Goal: Transaction & Acquisition: Subscribe to service/newsletter

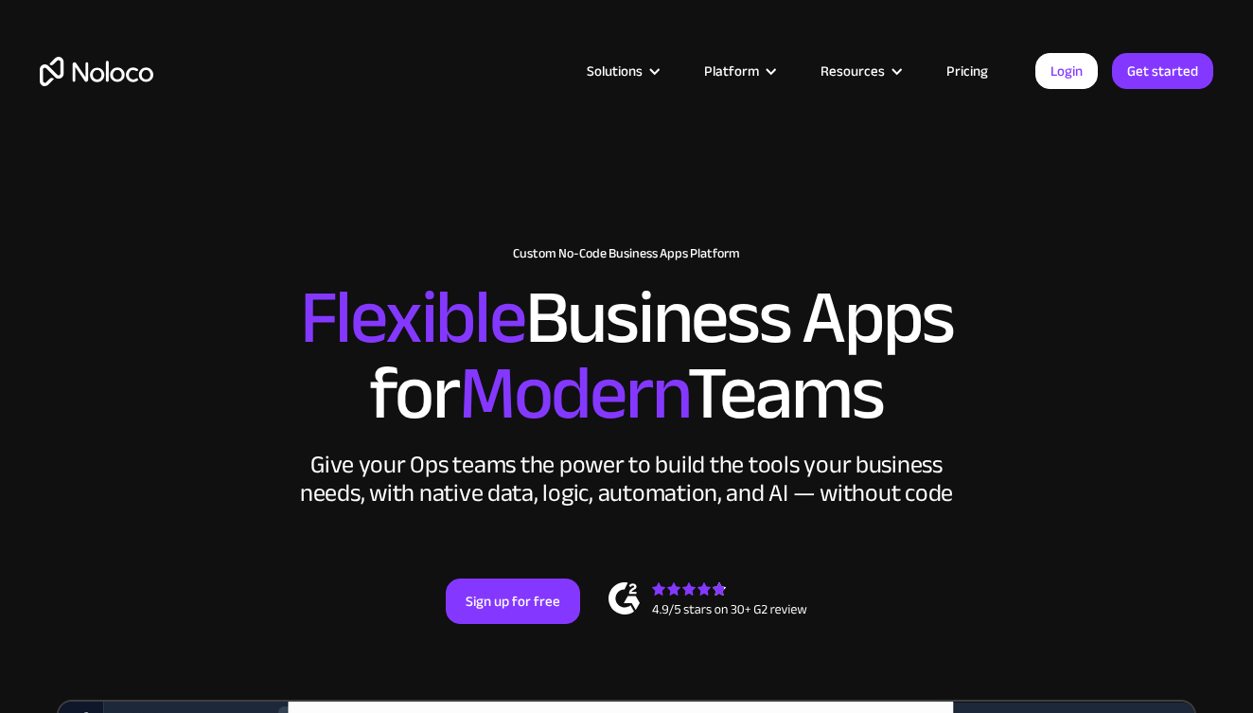
click at [947, 74] on link "Pricing" at bounding box center [967, 71] width 89 height 25
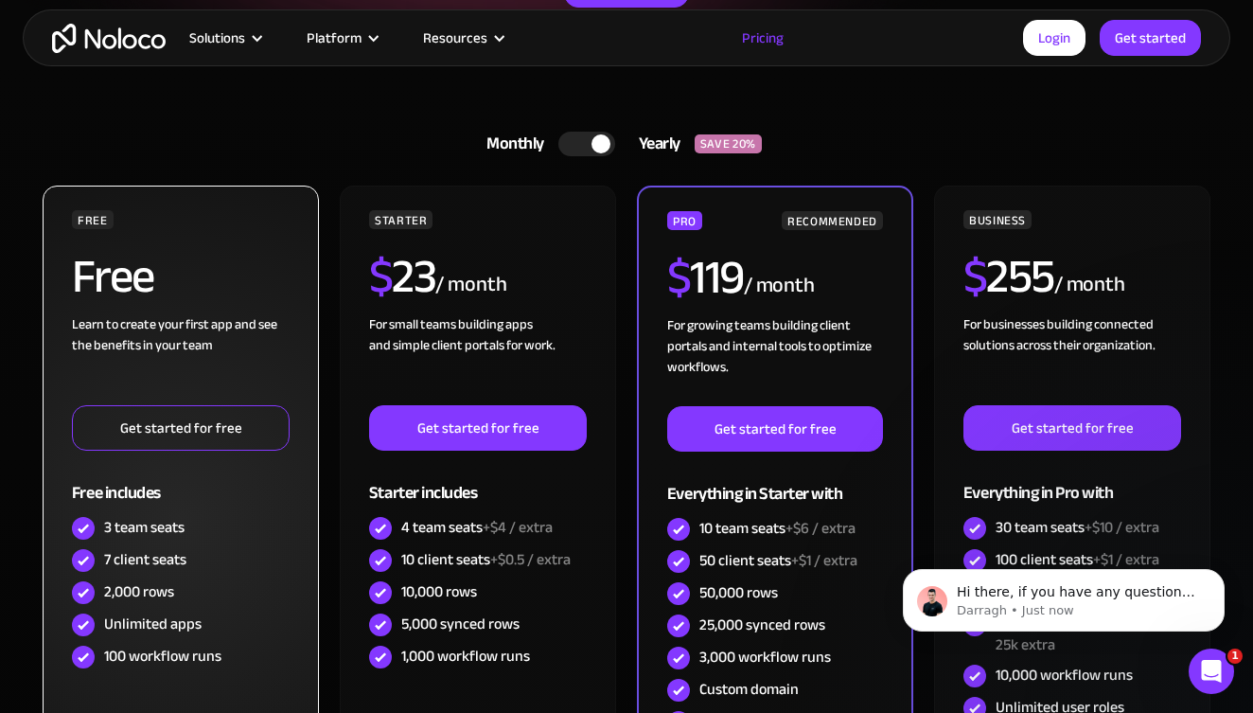
click at [225, 411] on link "Get started for free" at bounding box center [181, 427] width 218 height 45
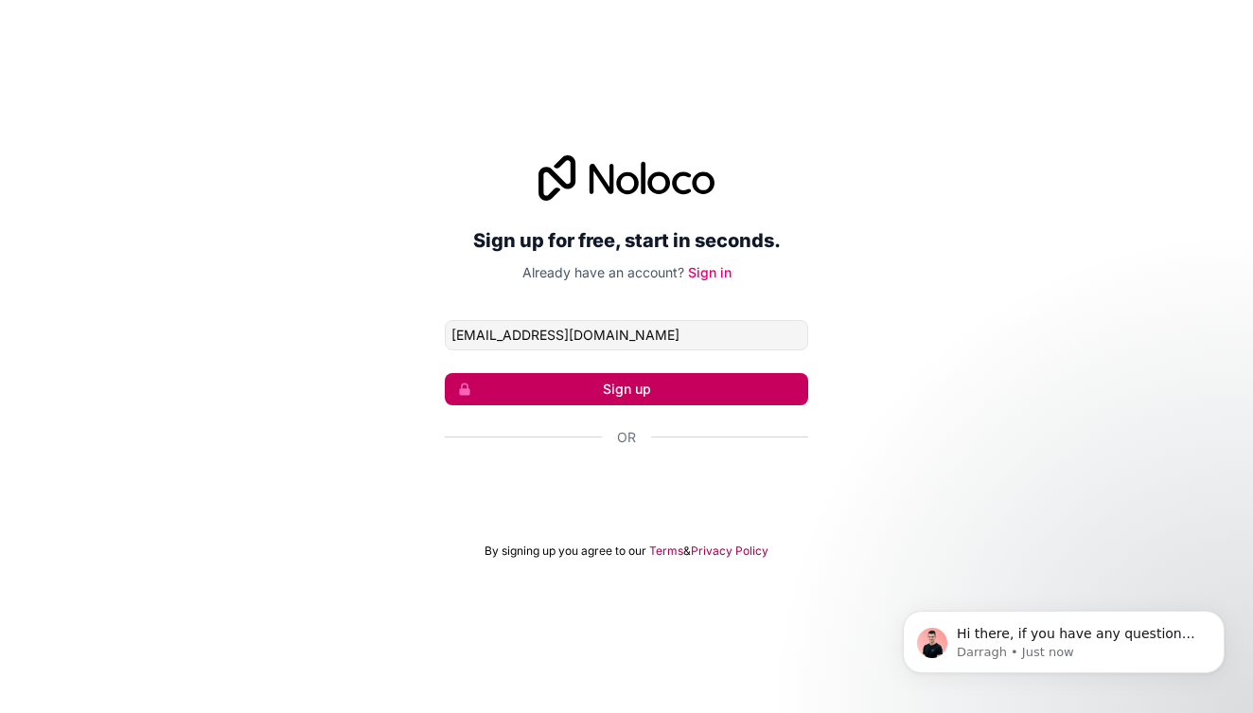
type input "fersun@boldfutureglobal.com"
click at [581, 383] on button "Sign up" at bounding box center [626, 389] width 363 height 32
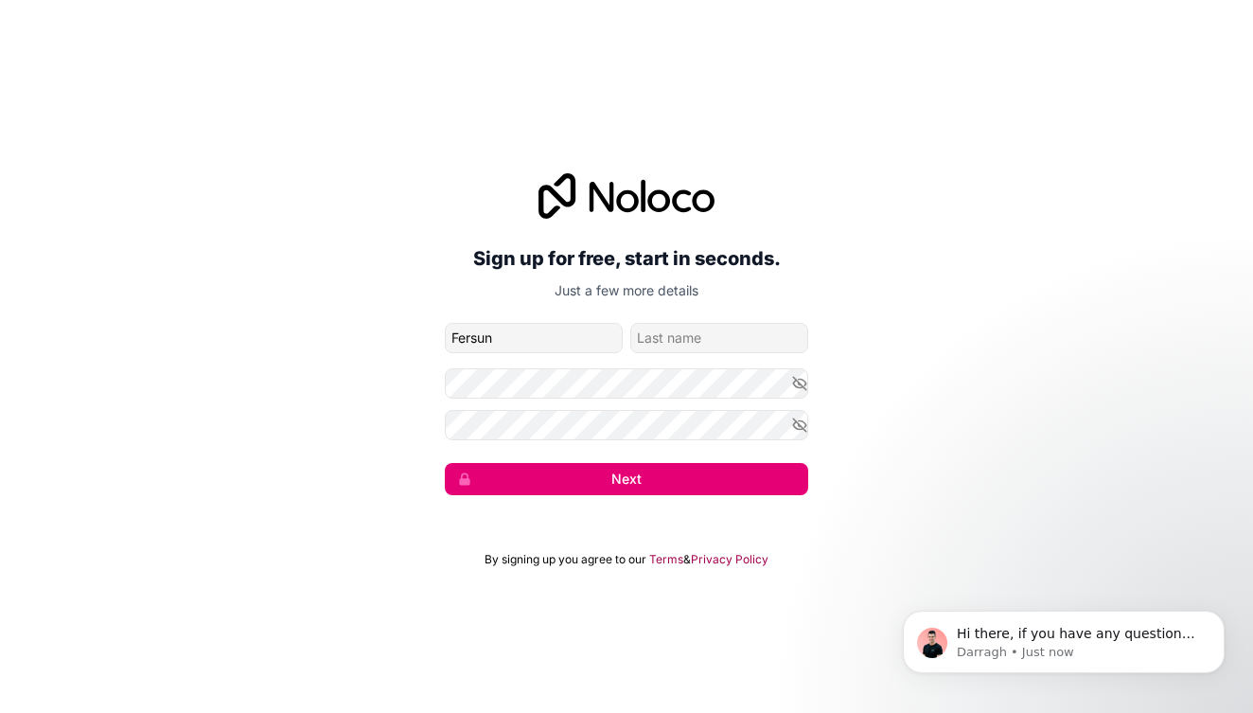
type input "Fersun"
type input "Onen"
click at [686, 334] on input "Onen" at bounding box center [719, 338] width 178 height 30
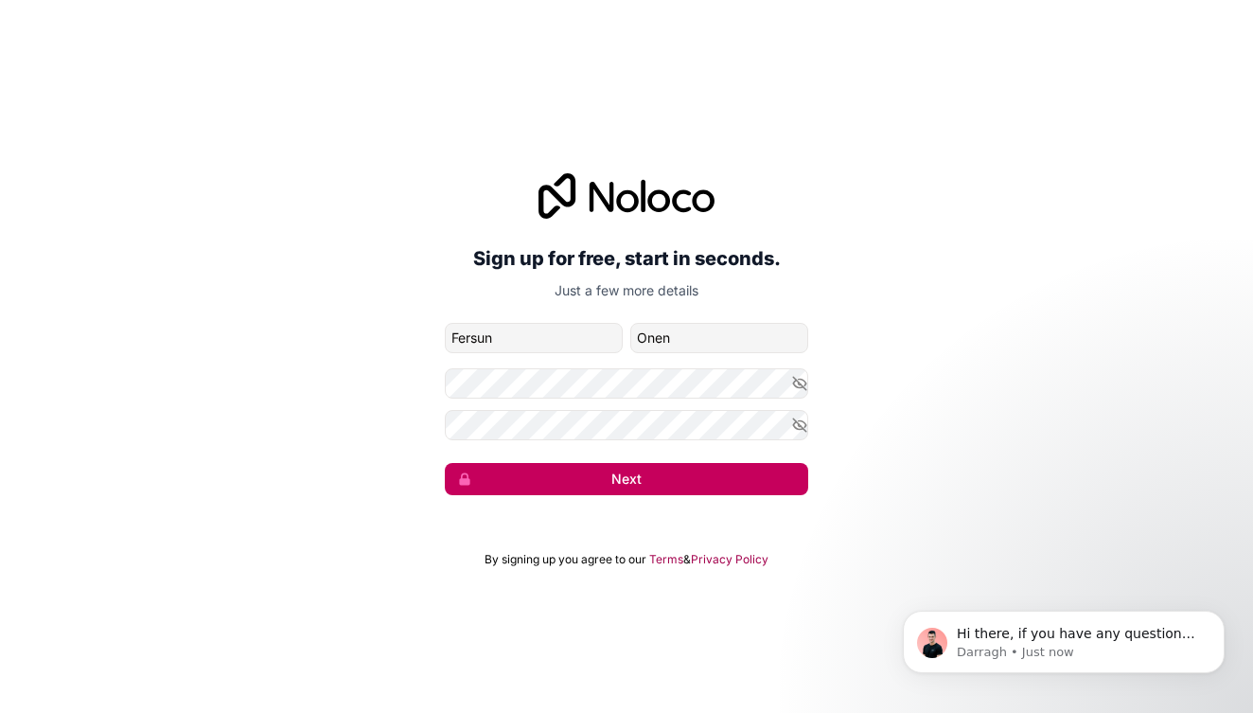
click at [704, 480] on button "Next" at bounding box center [626, 479] width 363 height 32
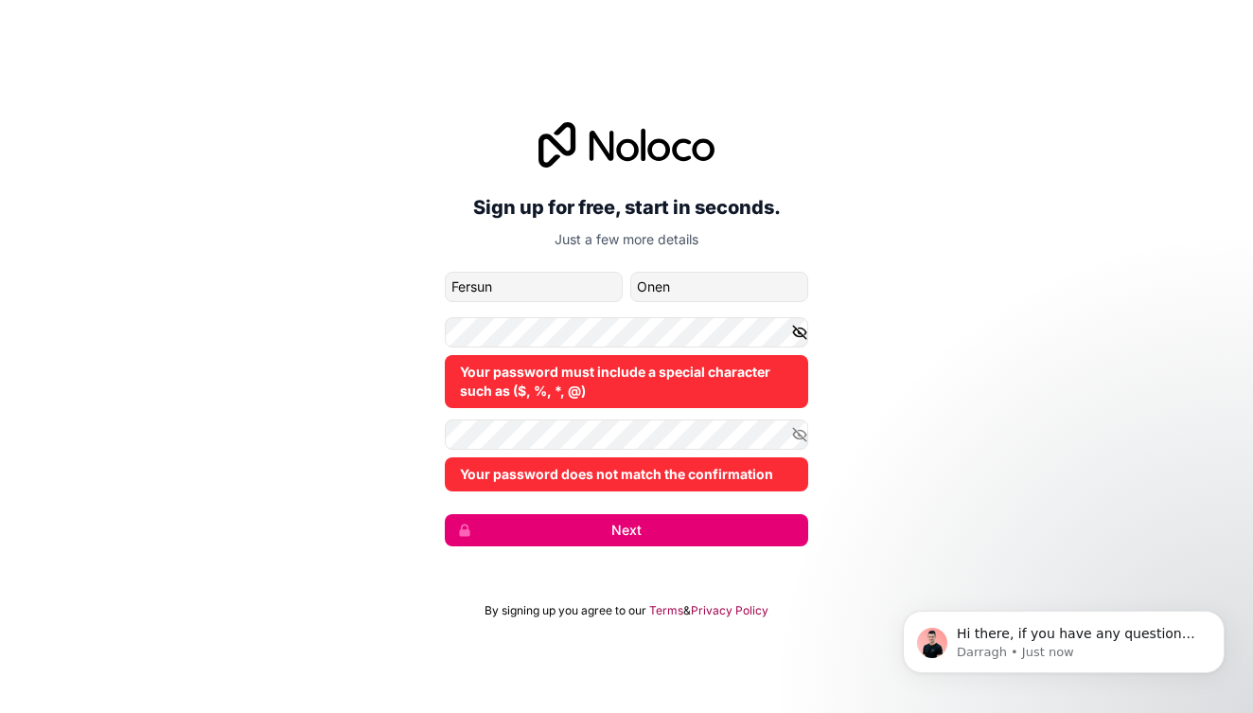
click at [796, 336] on icon "button" at bounding box center [799, 332] width 17 height 17
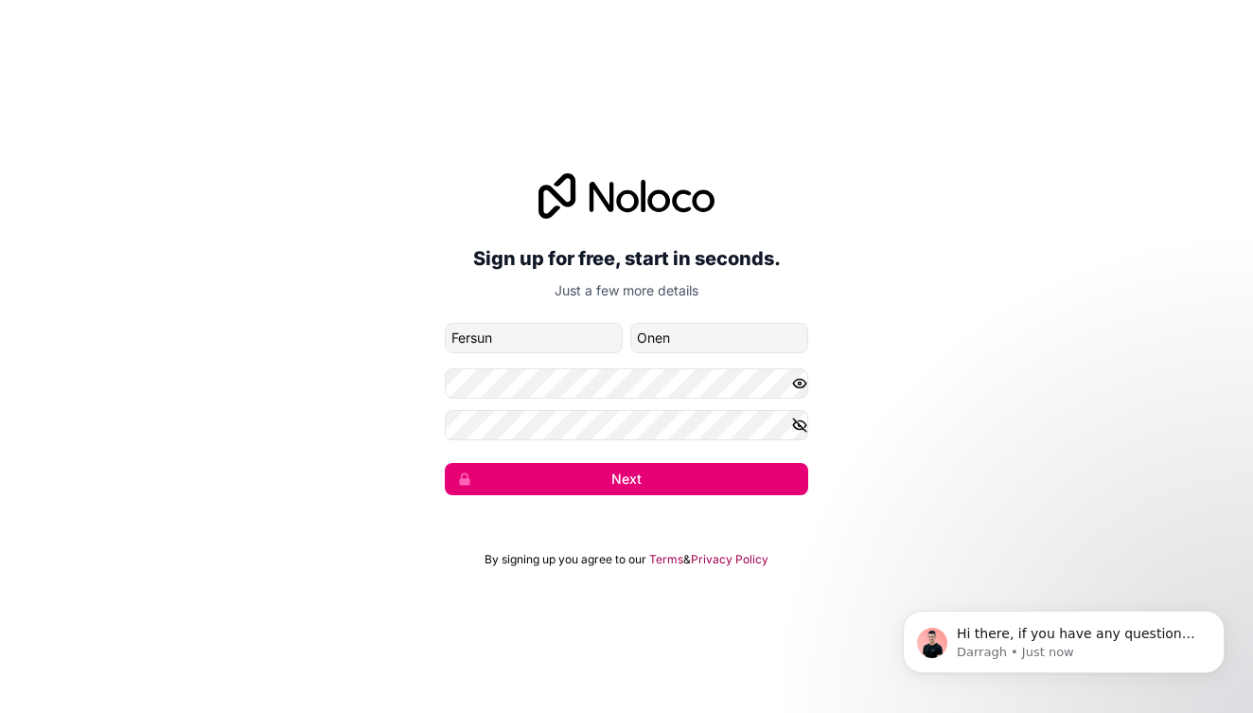
click at [800, 428] on icon "button" at bounding box center [799, 424] width 17 height 17
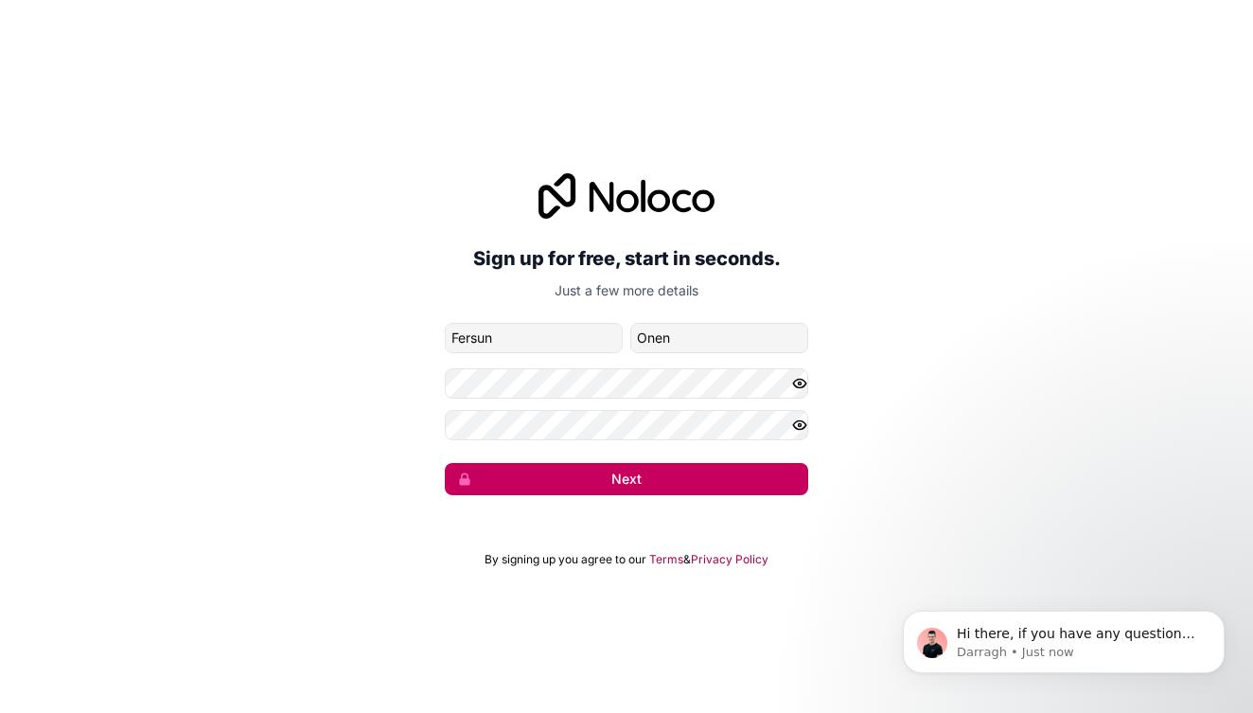
click at [675, 469] on button "Next" at bounding box center [626, 479] width 363 height 32
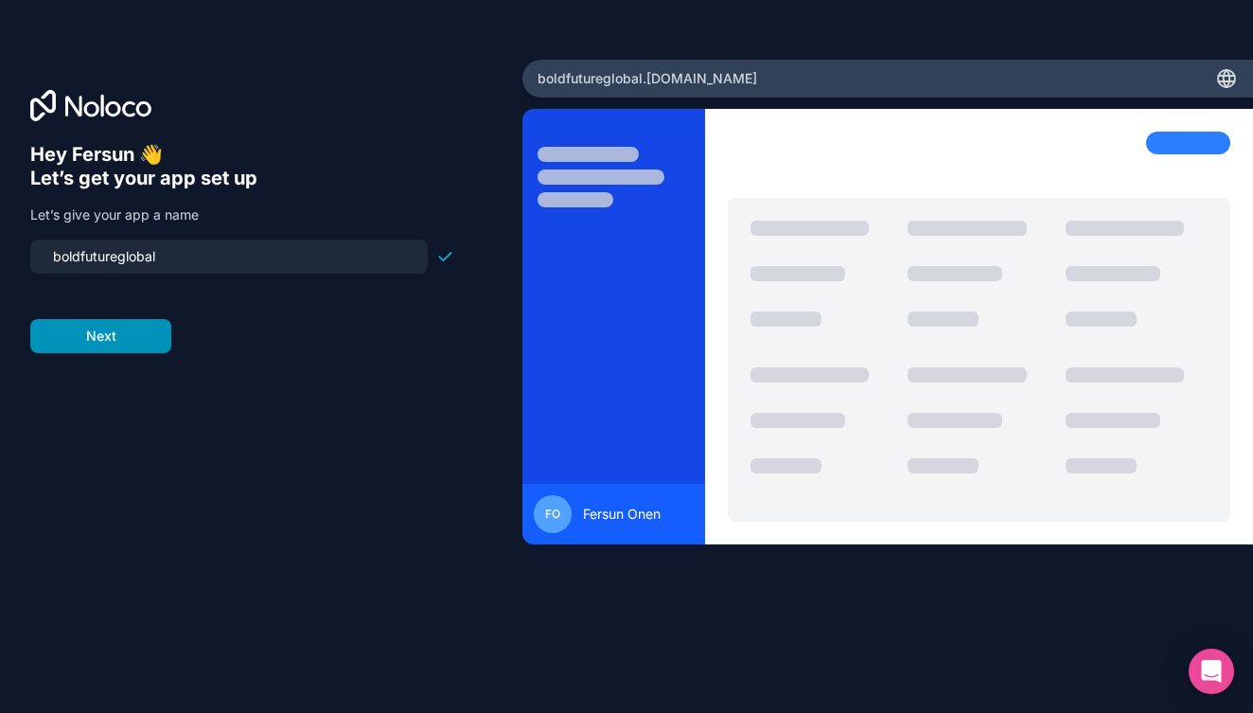
click at [119, 330] on button "Next" at bounding box center [100, 336] width 141 height 34
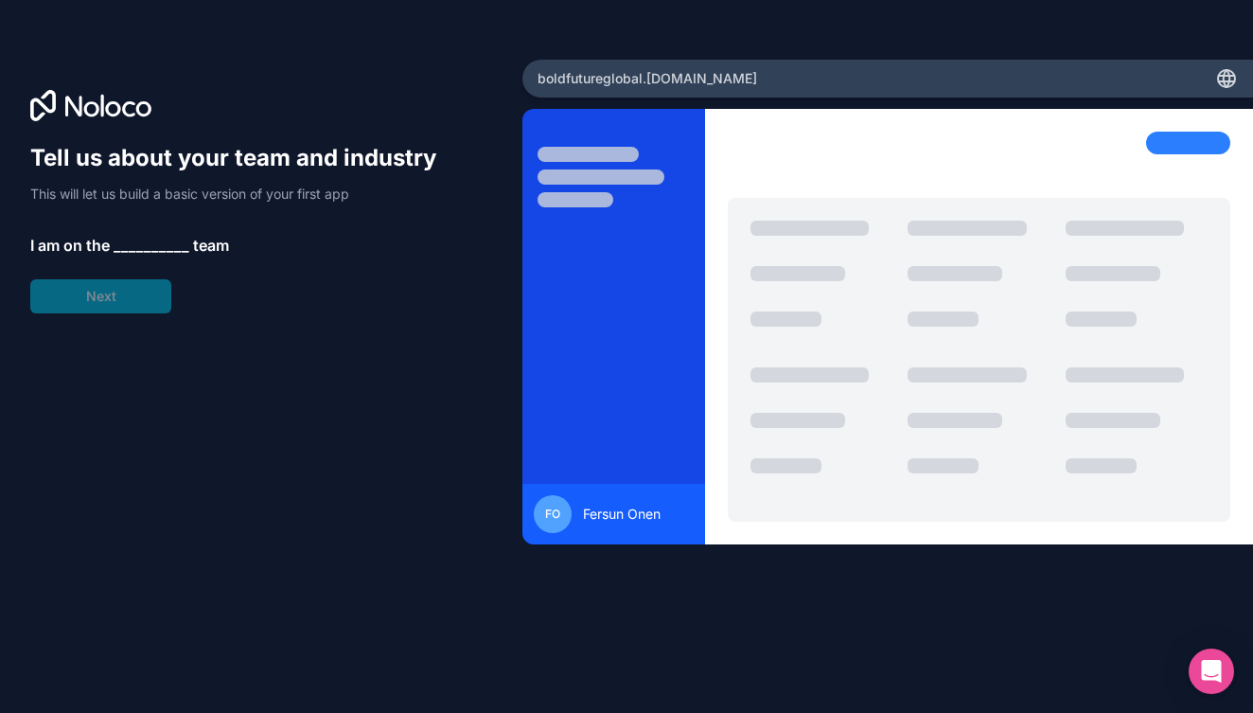
click at [136, 248] on span "__________" at bounding box center [152, 245] width 76 height 23
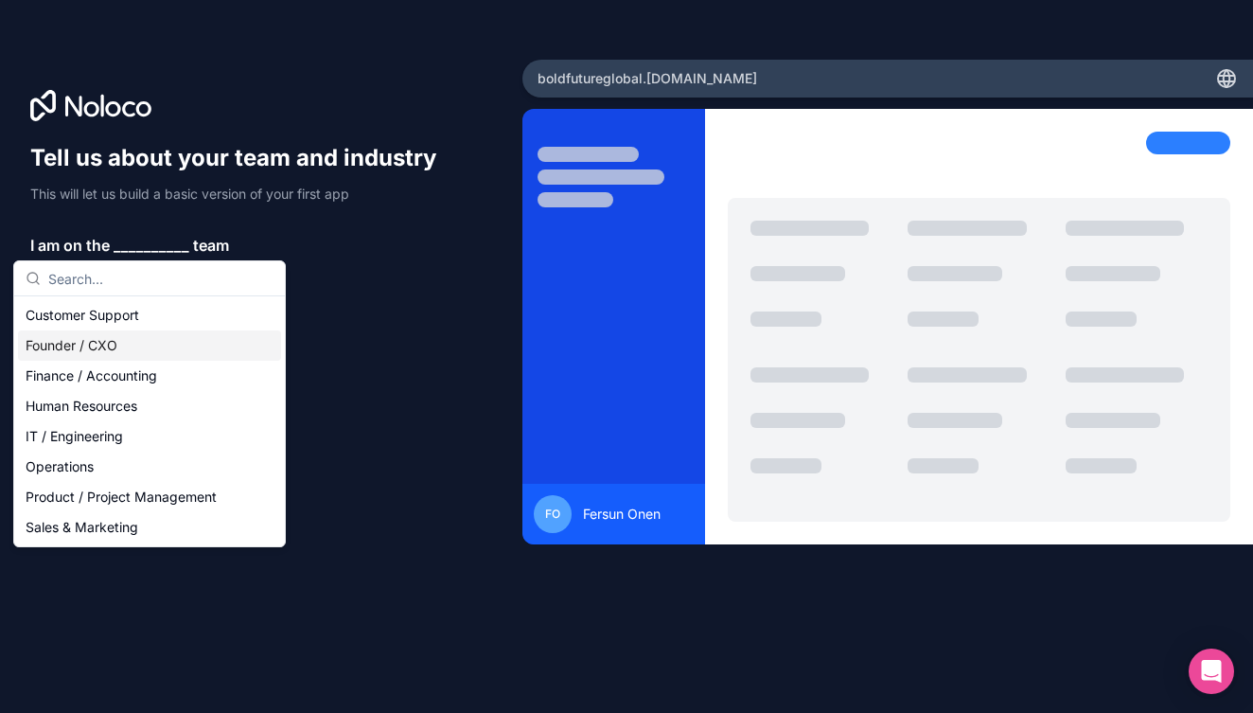
click at [114, 346] on div "Founder / CXO" at bounding box center [149, 345] width 263 height 30
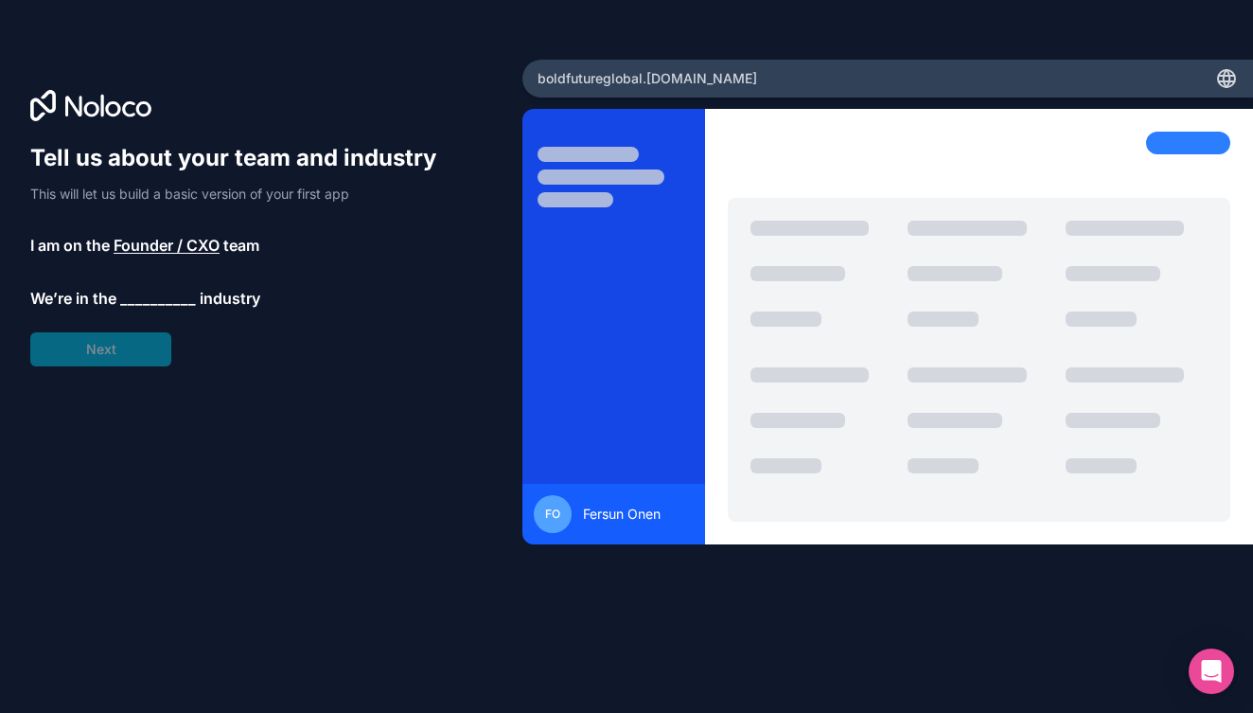
click at [160, 302] on span "__________" at bounding box center [158, 298] width 76 height 23
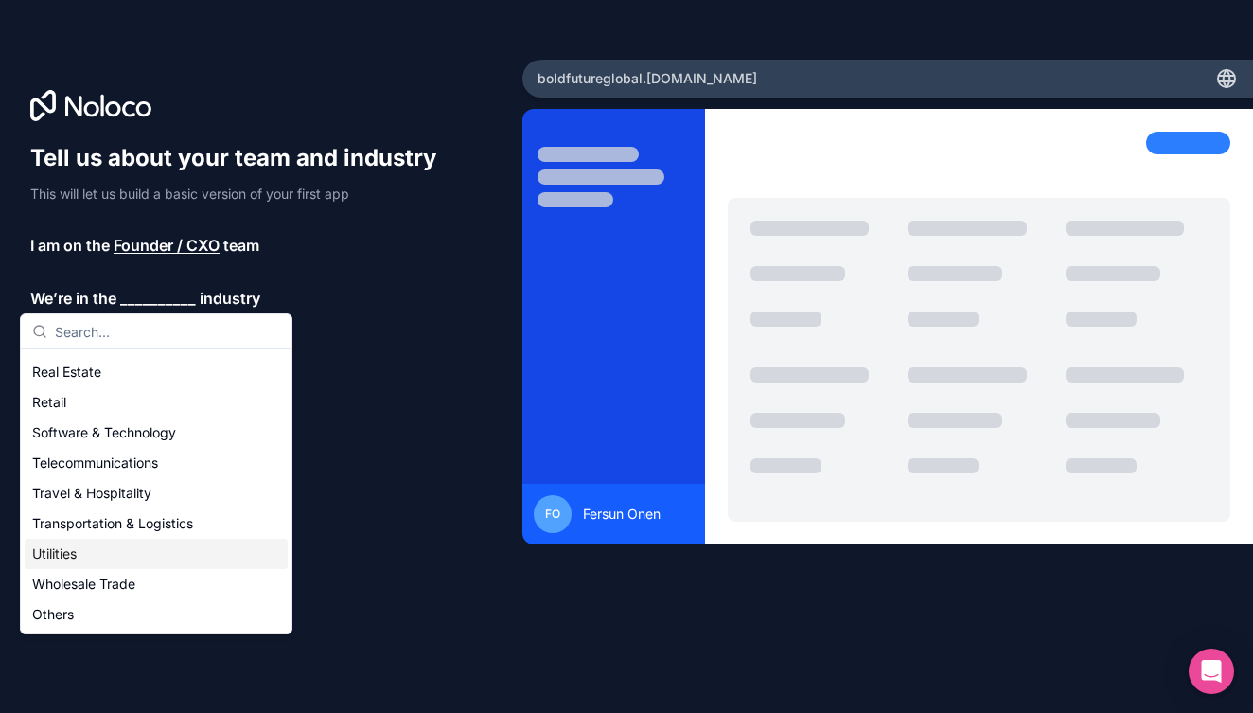
scroll to position [390, 0]
click at [62, 615] on div "Others" at bounding box center [156, 614] width 263 height 30
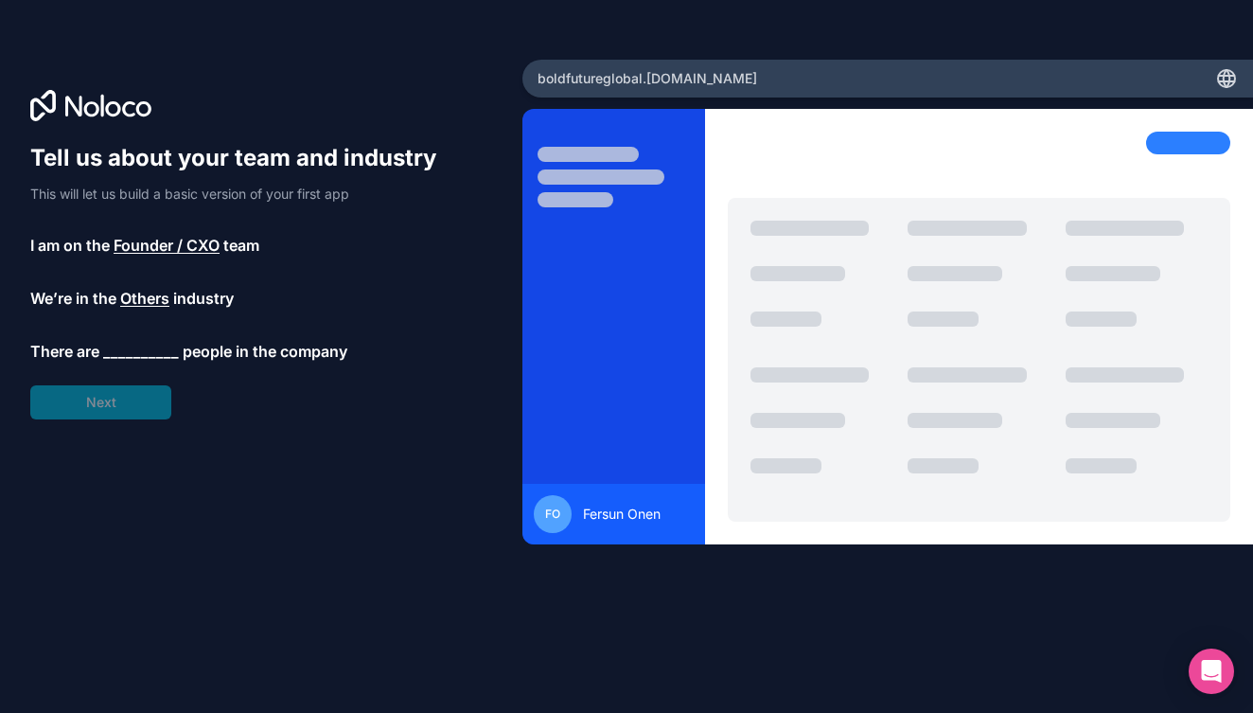
click at [155, 349] on span "__________" at bounding box center [141, 351] width 76 height 23
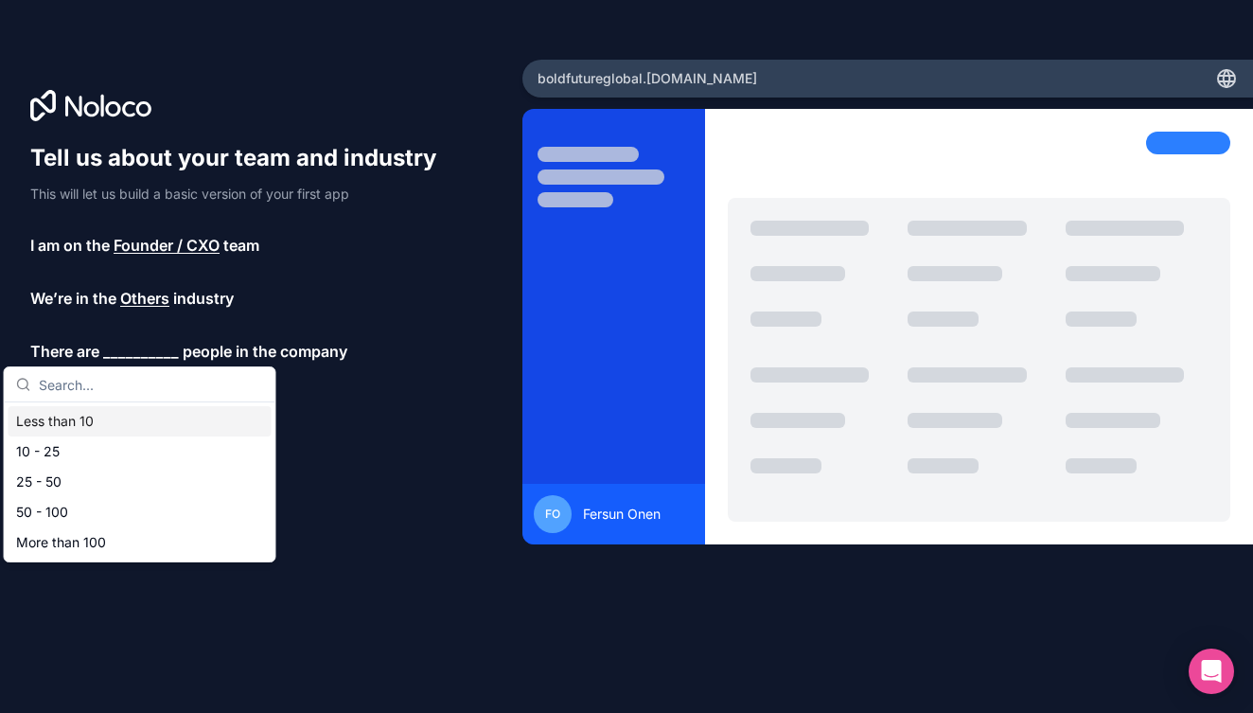
click at [101, 419] on div "Less than 10" at bounding box center [140, 421] width 263 height 30
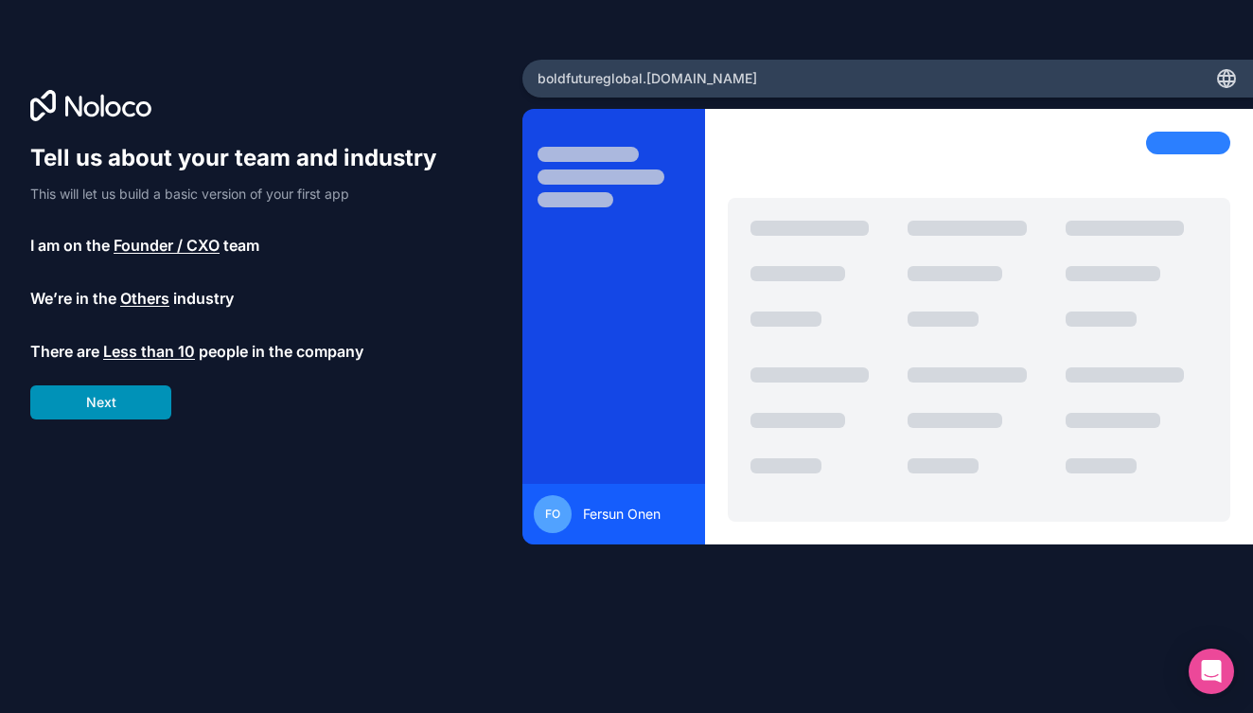
click at [113, 401] on button "Next" at bounding box center [100, 402] width 141 height 34
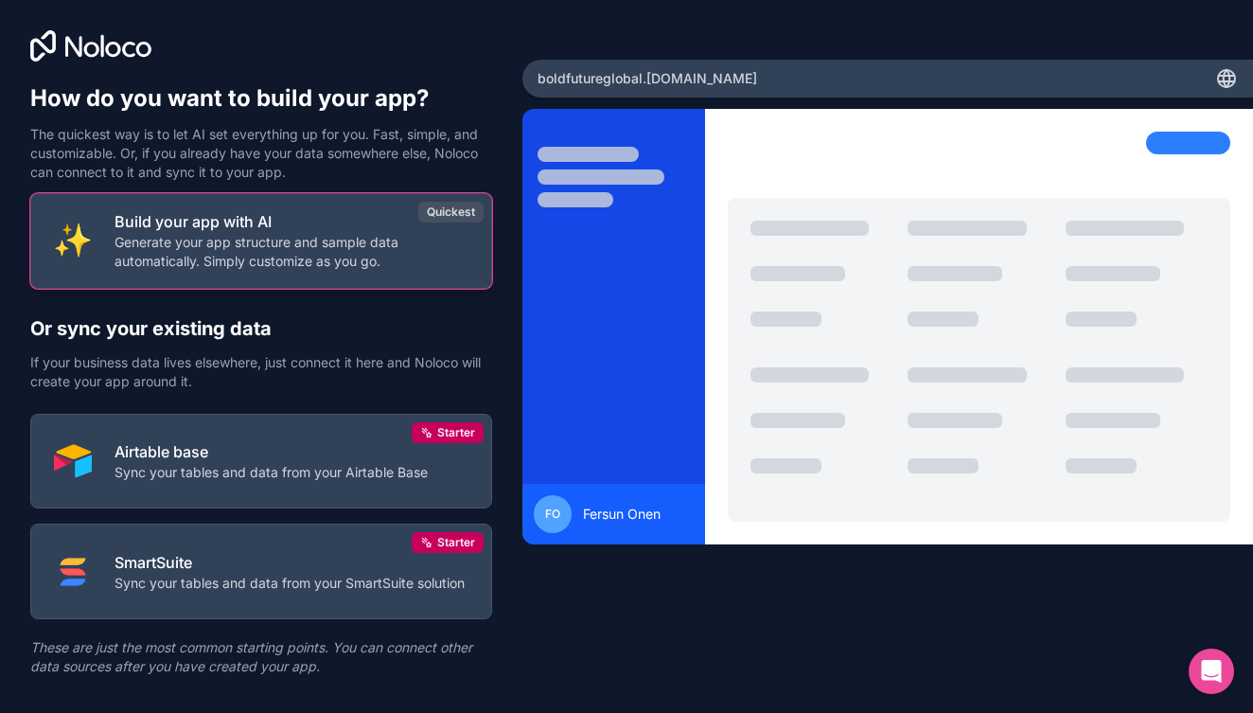
click at [463, 212] on div "Quickest" at bounding box center [450, 212] width 65 height 21
click at [250, 218] on p "Build your app with AI" at bounding box center [291, 221] width 354 height 23
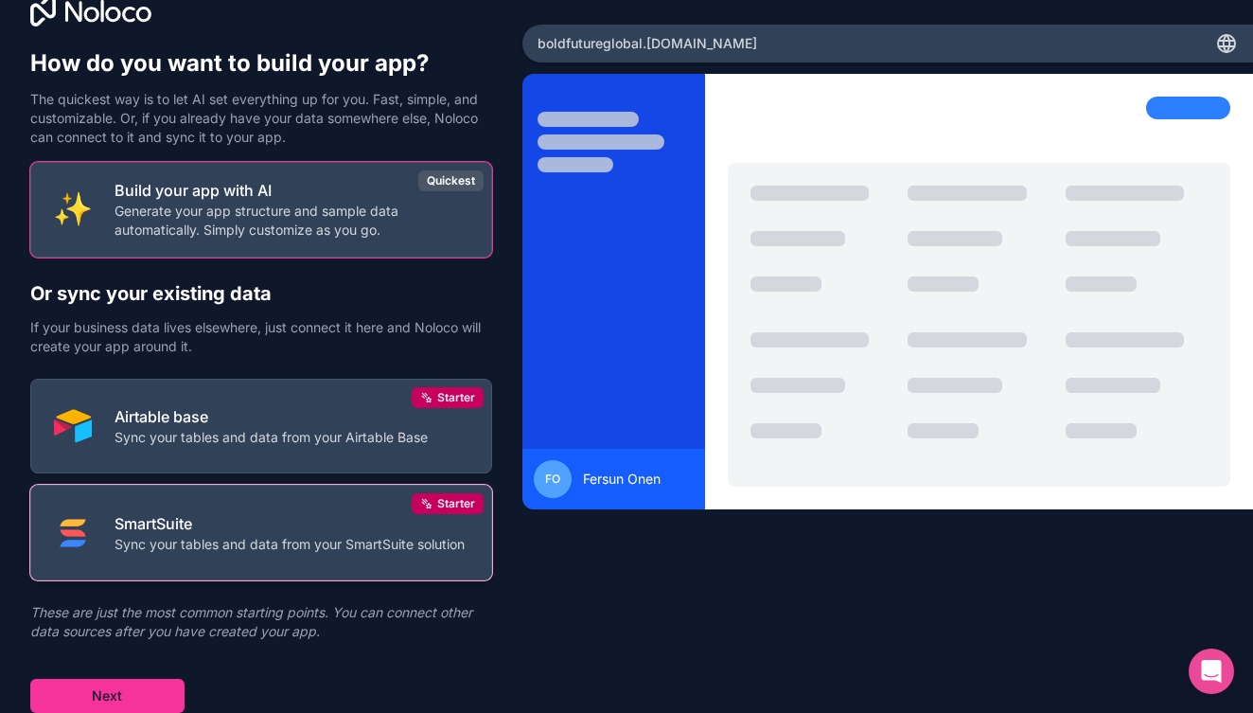
scroll to position [35, 0]
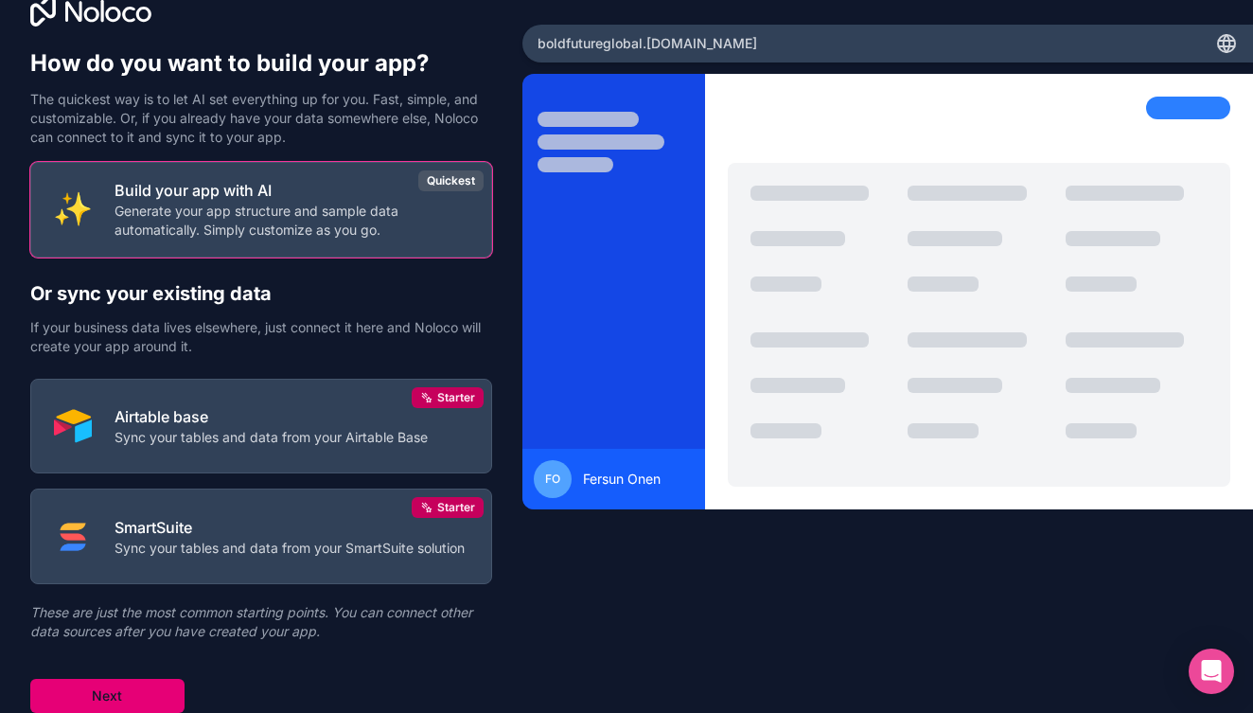
click at [90, 694] on button "Next" at bounding box center [107, 695] width 154 height 34
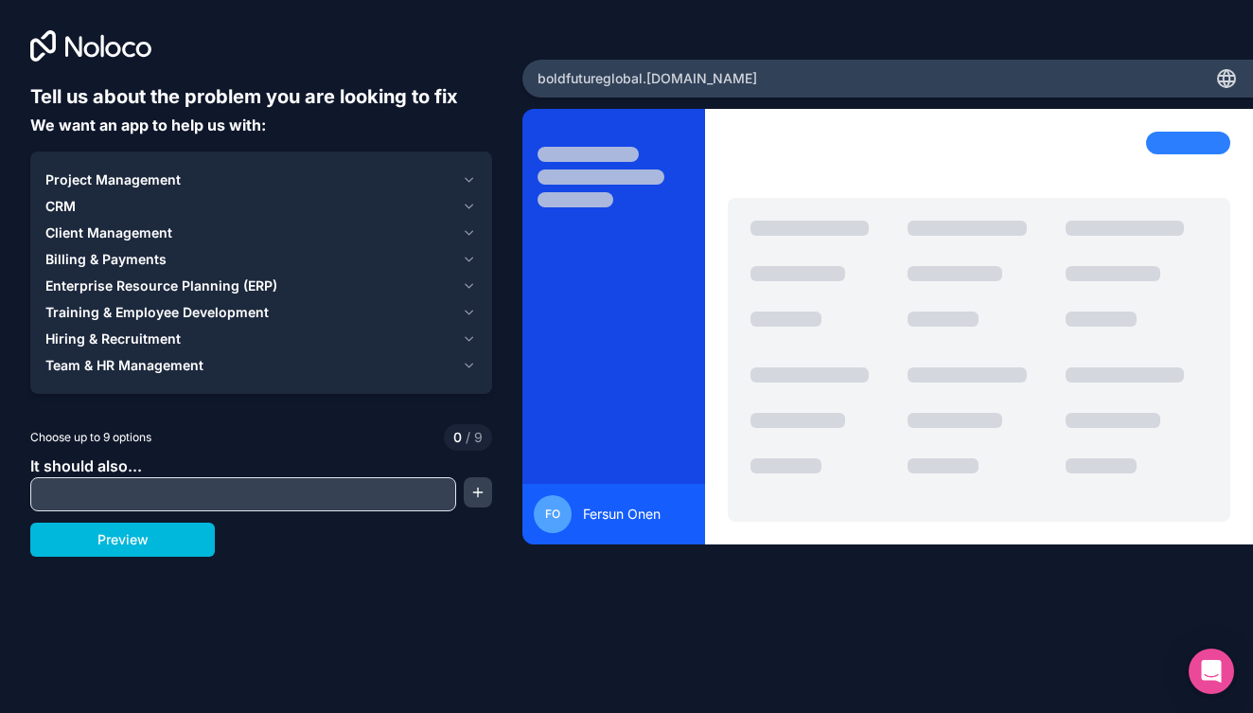
click at [173, 176] on span "Project Management" at bounding box center [112, 179] width 135 height 19
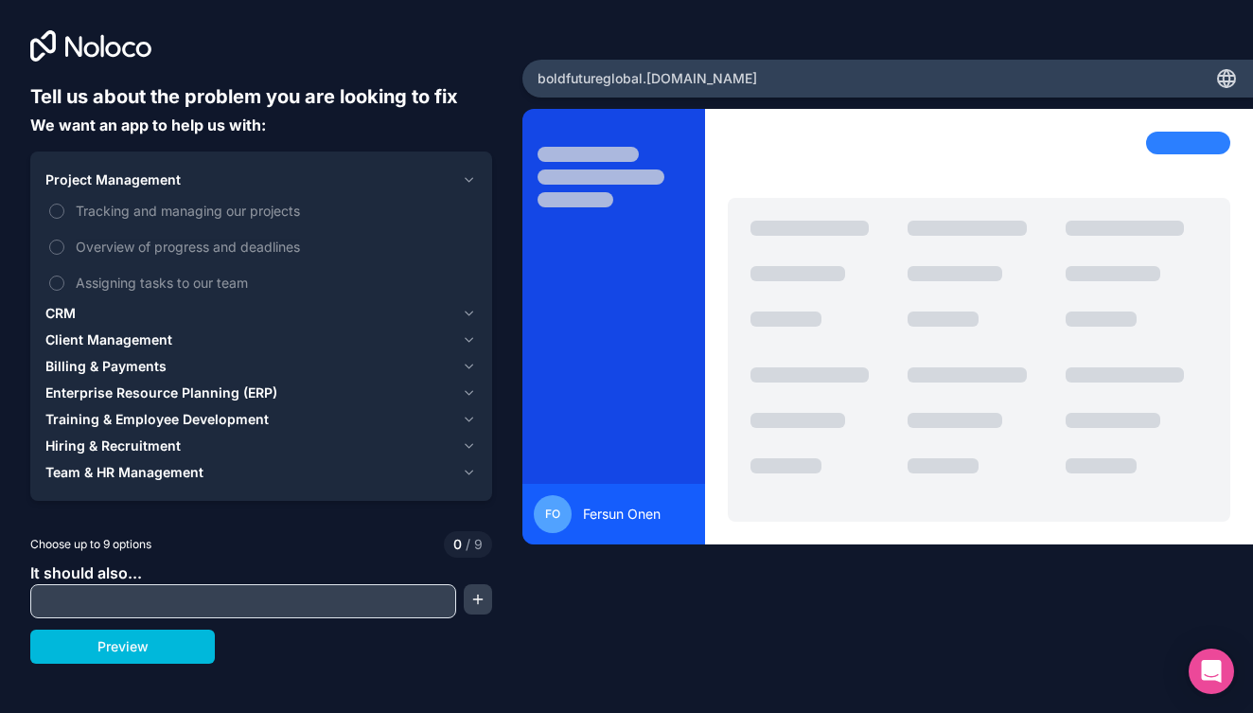
click at [65, 208] on label "Tracking and managing our projects" at bounding box center [260, 210] width 431 height 35
click at [64, 208] on button "Tracking and managing our projects" at bounding box center [56, 210] width 15 height 15
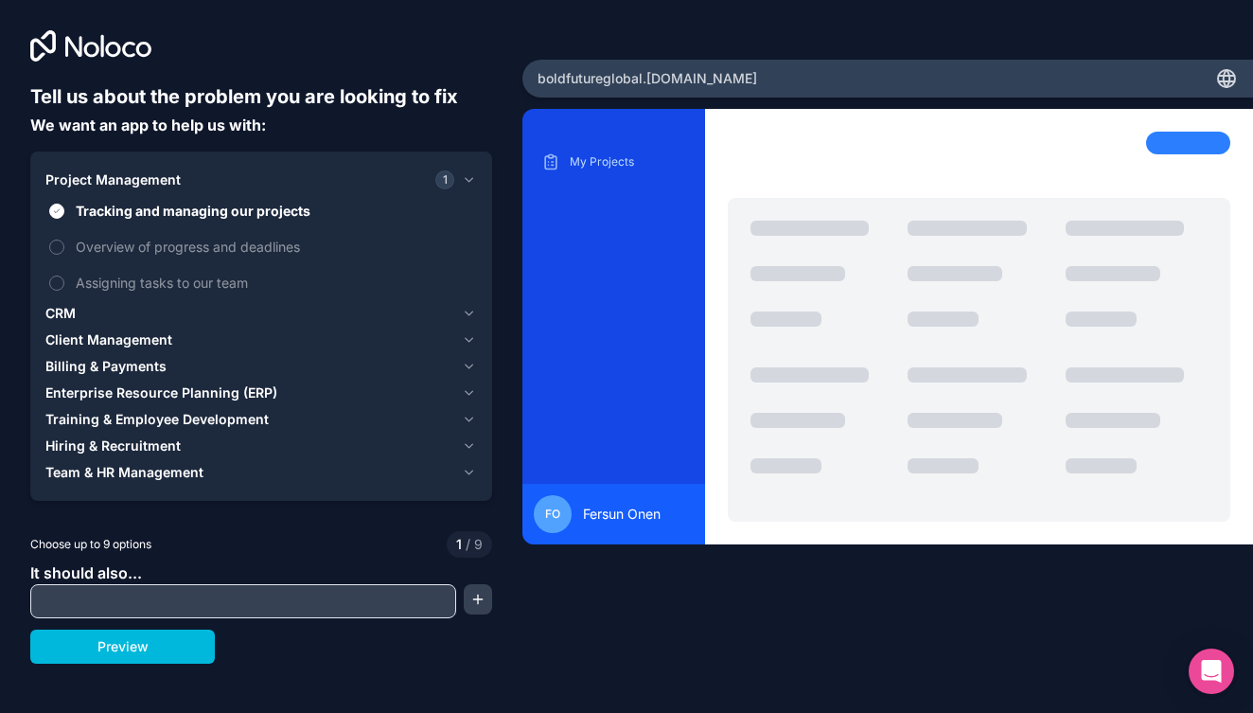
click at [61, 245] on button "Overview of progress and deadlines" at bounding box center [56, 246] width 15 height 15
click at [59, 282] on button "Assigning tasks to our team" at bounding box center [56, 282] width 15 height 15
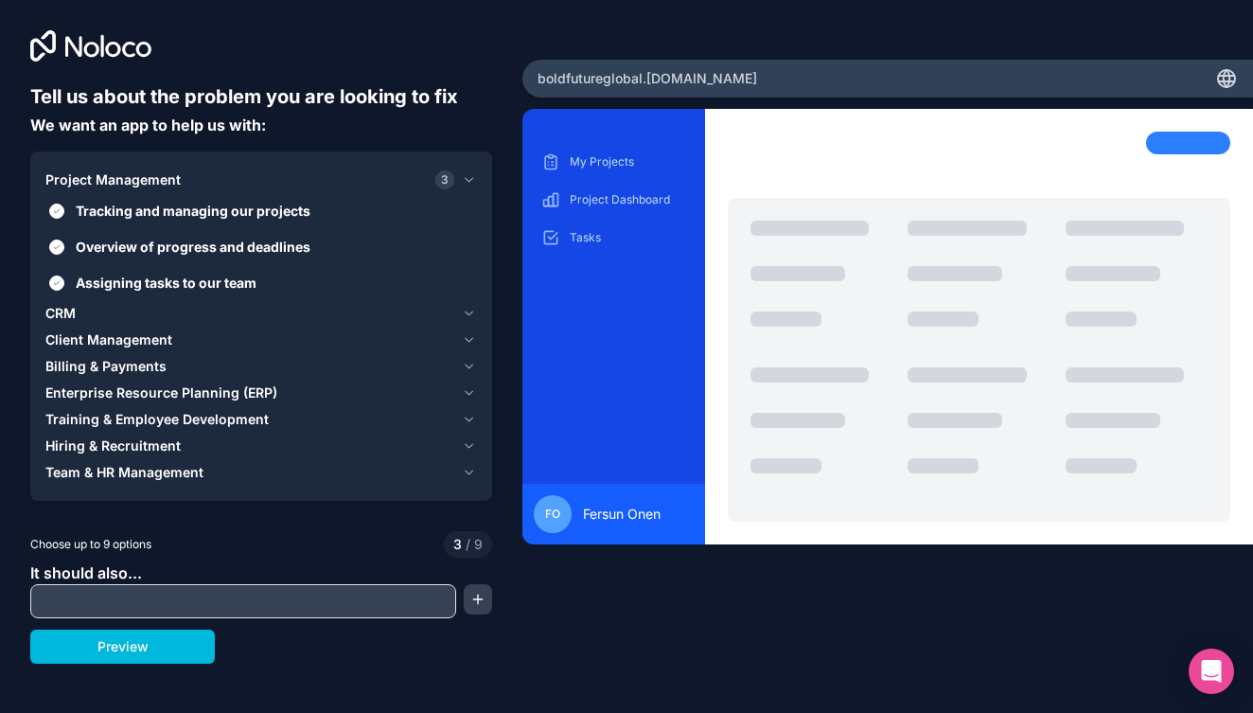
click at [76, 338] on span "Client Management" at bounding box center [108, 339] width 127 height 19
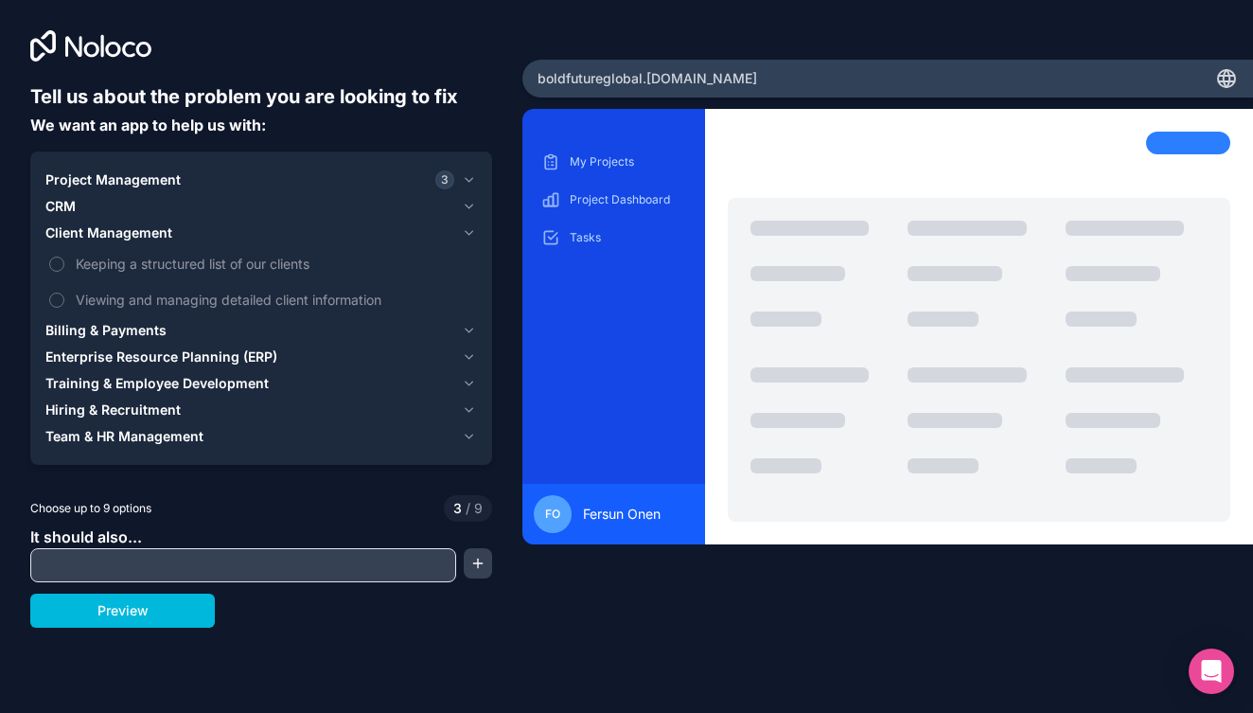
click at [67, 269] on label "Keeping a structured list of our clients" at bounding box center [260, 263] width 431 height 35
click at [64, 269] on button "Keeping a structured list of our clients" at bounding box center [56, 263] width 15 height 15
click at [62, 299] on button "Viewing and managing detailed client information" at bounding box center [56, 299] width 15 height 15
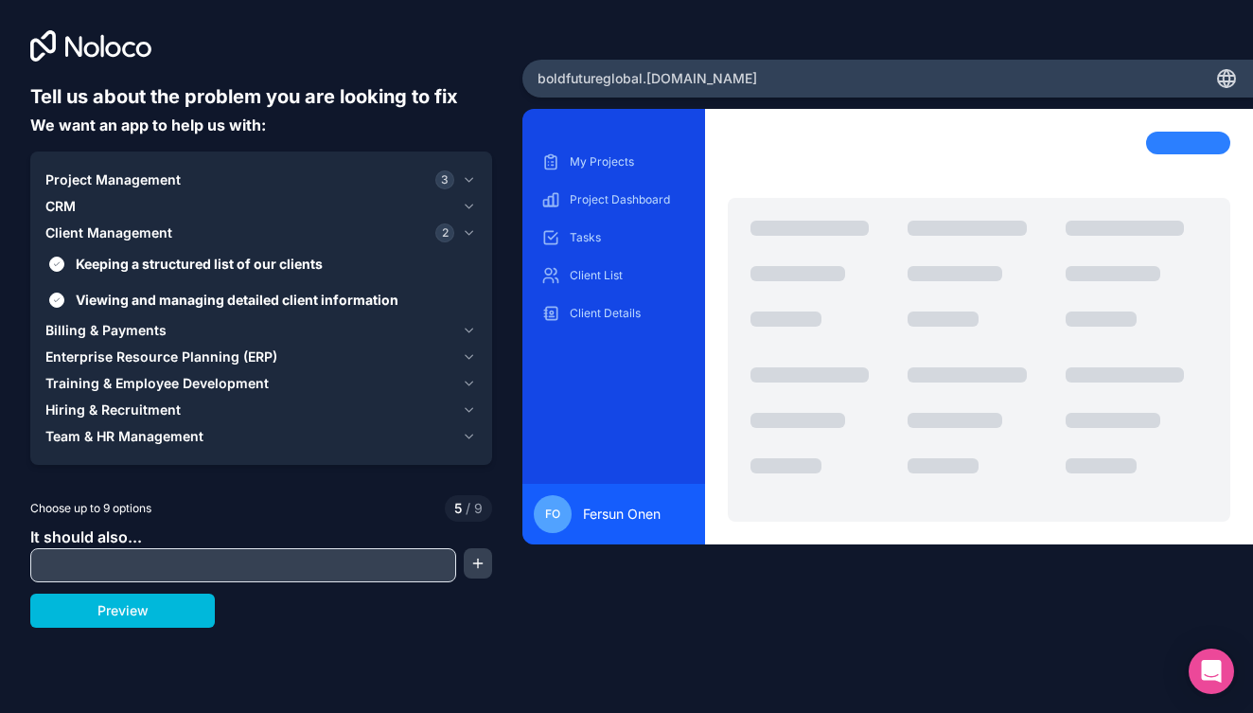
click at [86, 325] on span "Billing & Payments" at bounding box center [105, 330] width 121 height 19
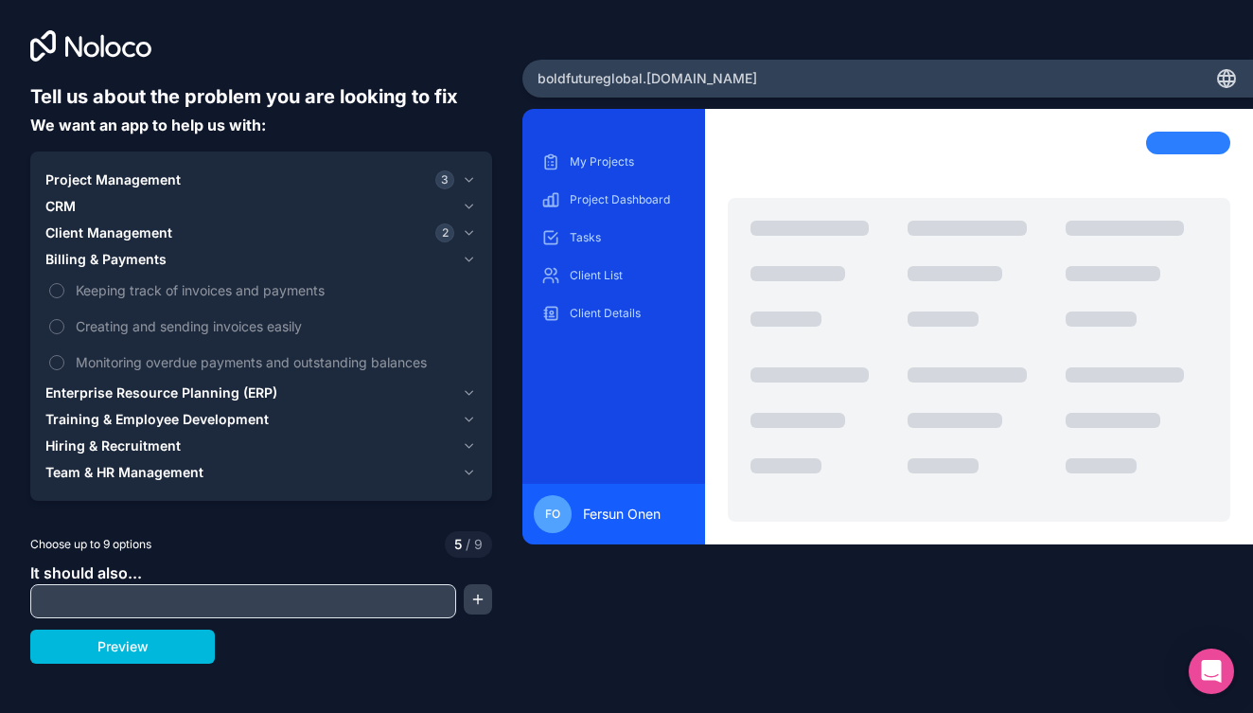
click at [57, 284] on button "Keeping track of invoices and payments" at bounding box center [56, 290] width 15 height 15
click at [59, 321] on button "Creating and sending invoices easily" at bounding box center [56, 326] width 15 height 15
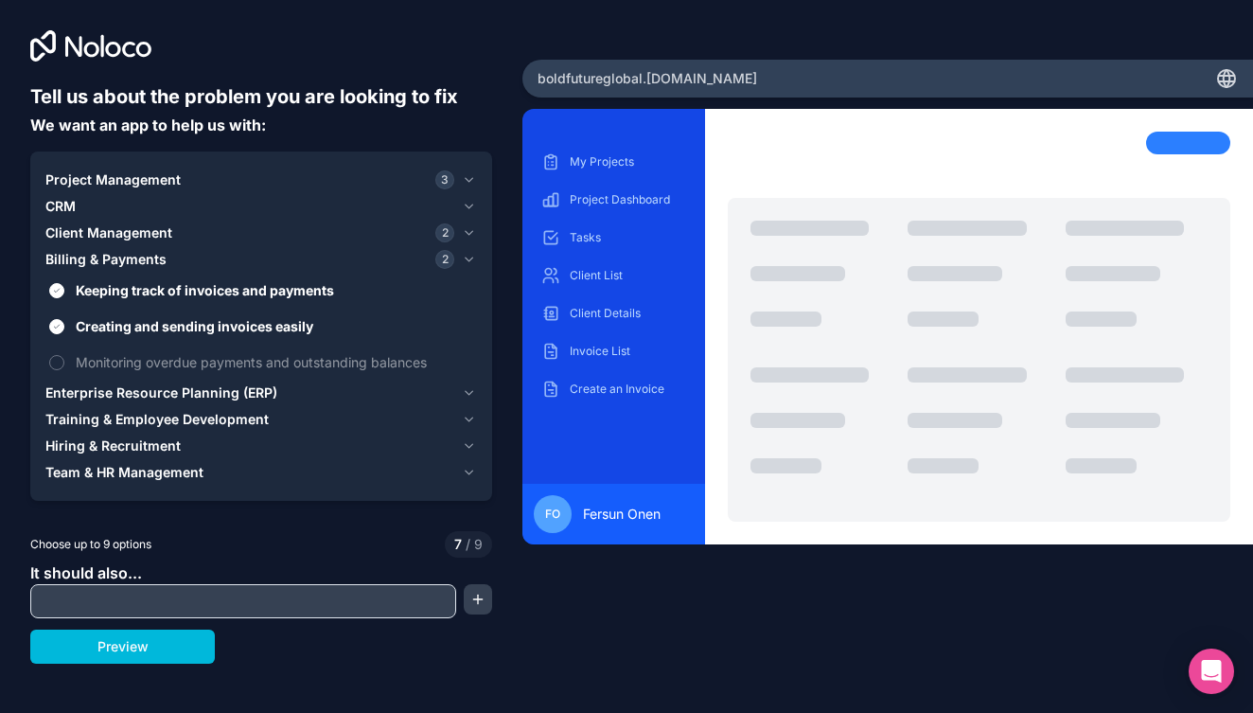
click at [59, 356] on button "Monitoring overdue payments and outstanding balances" at bounding box center [56, 362] width 15 height 15
click at [152, 392] on span "Enterprise Resource Planning (ERP)" at bounding box center [161, 392] width 232 height 19
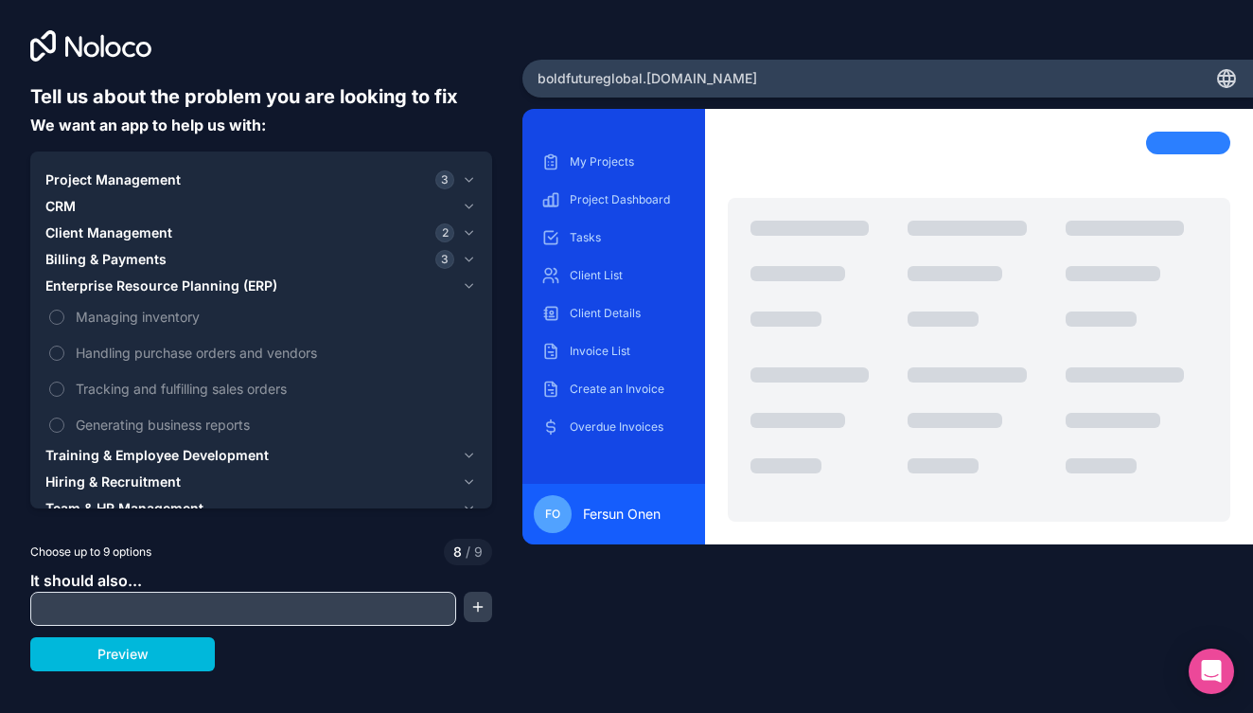
click at [175, 286] on span "Enterprise Resource Planning (ERP)" at bounding box center [161, 285] width 232 height 19
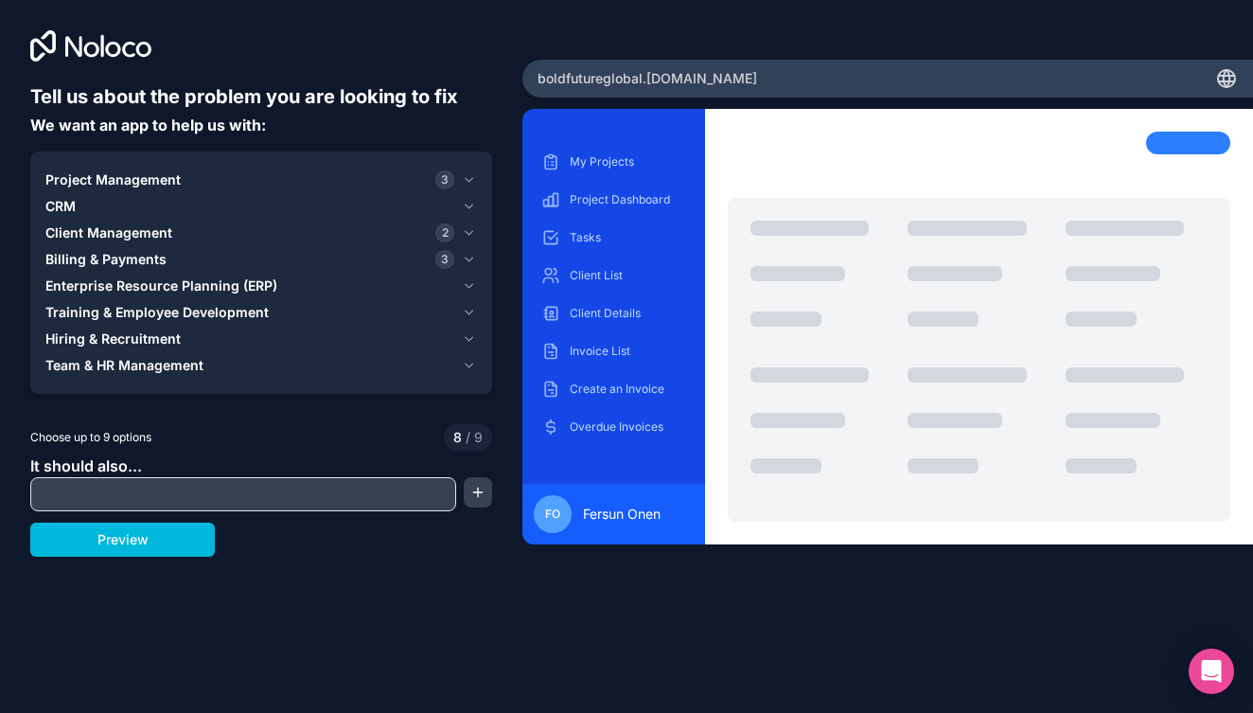
click at [164, 319] on span "Training & Employee Development" at bounding box center [156, 312] width 223 height 19
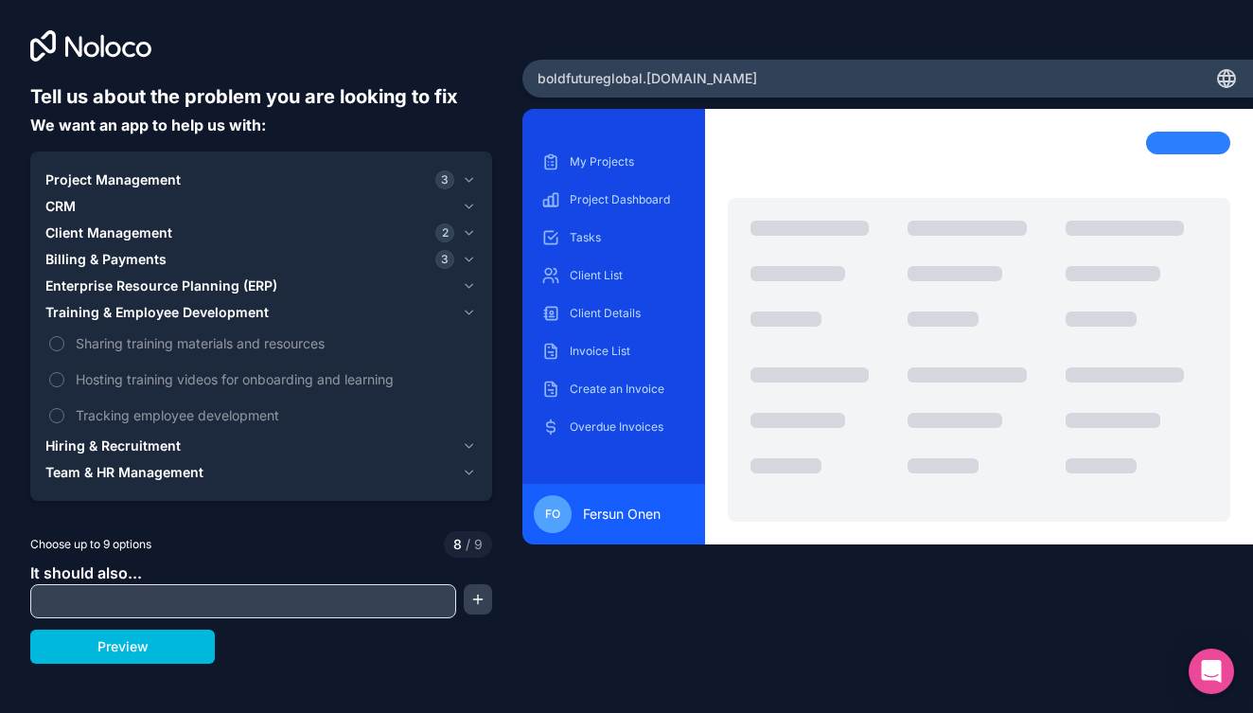
click at [164, 319] on span "Training & Employee Development" at bounding box center [156, 312] width 223 height 19
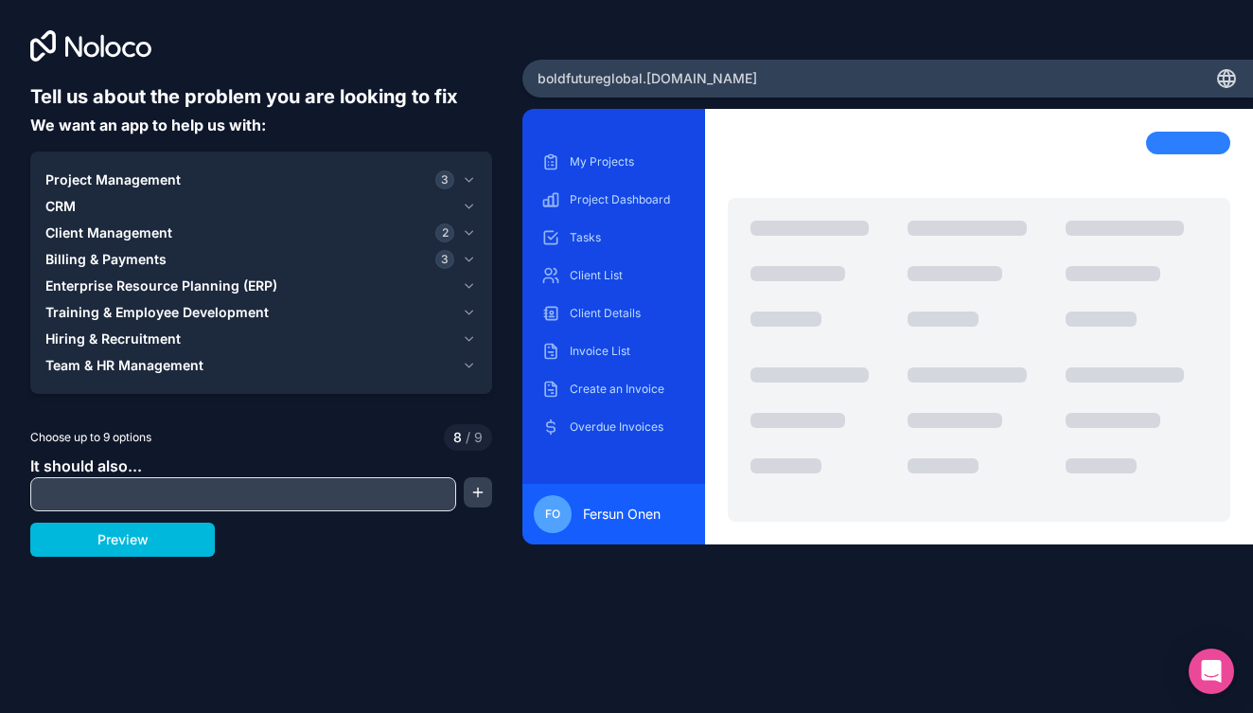
click at [144, 337] on span "Hiring & Recruitment" at bounding box center [112, 338] width 135 height 19
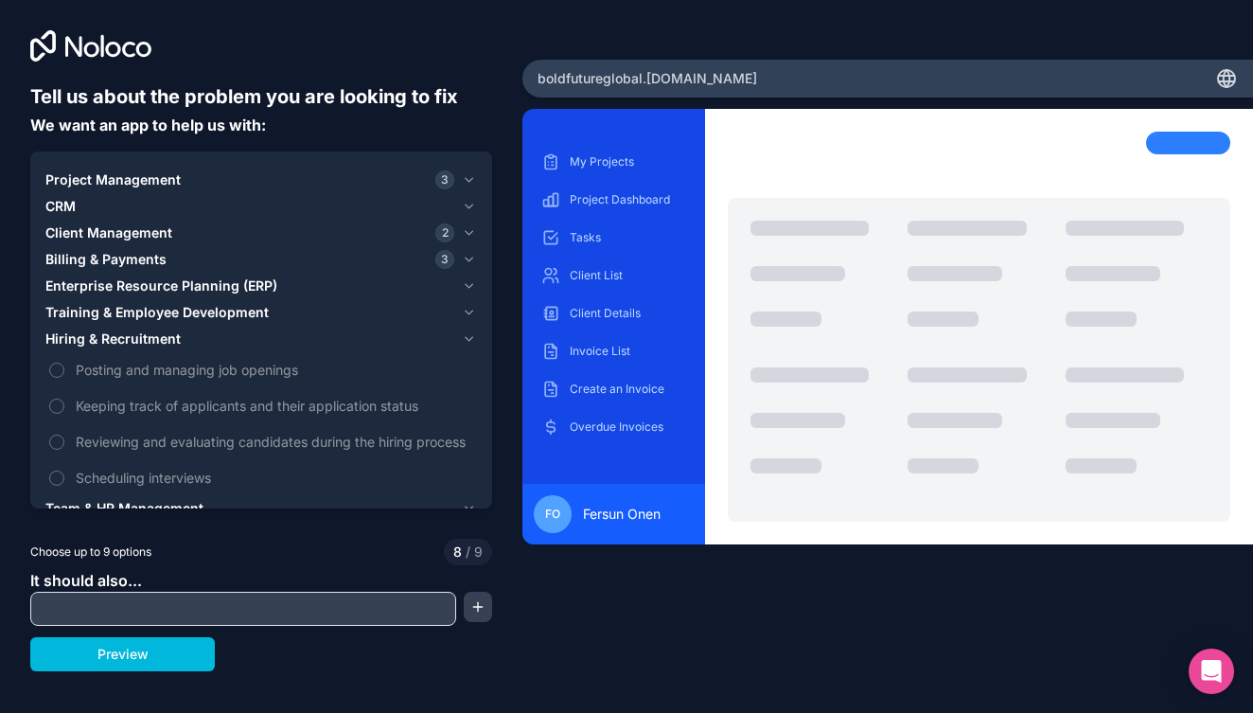
click at [144, 337] on span "Hiring & Recruitment" at bounding box center [112, 338] width 135 height 19
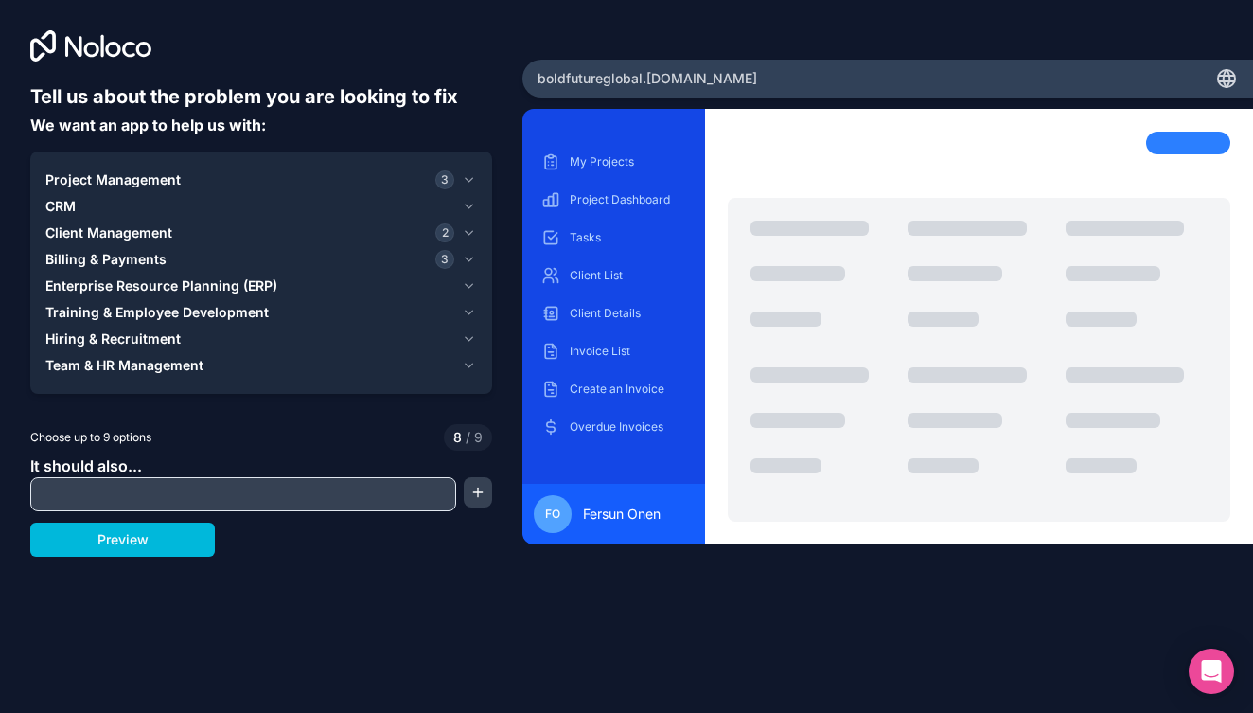
click at [125, 363] on span "Team & HR Management" at bounding box center [124, 365] width 158 height 19
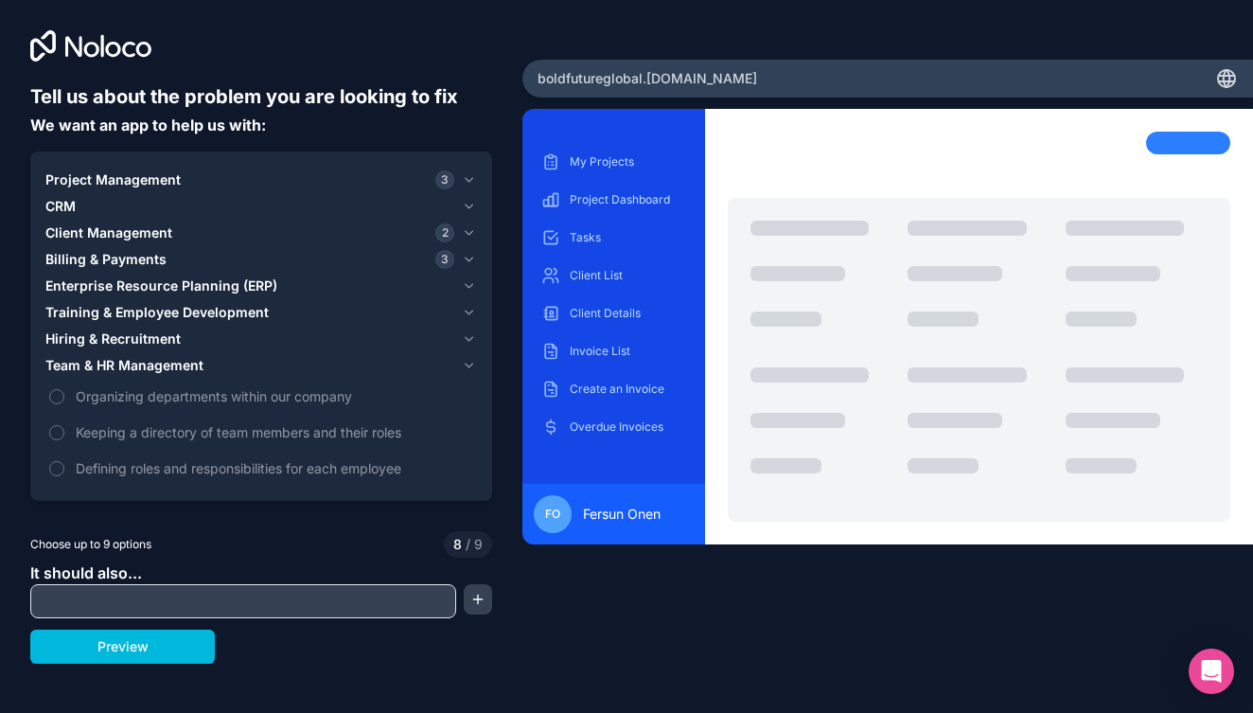
click at [61, 431] on button "Keeping a directory of team members and their roles" at bounding box center [56, 432] width 15 height 15
click at [65, 457] on label "Defining roles and responsibilities for each employee" at bounding box center [260, 467] width 431 height 35
click at [484, 600] on button "button" at bounding box center [477, 599] width 27 height 30
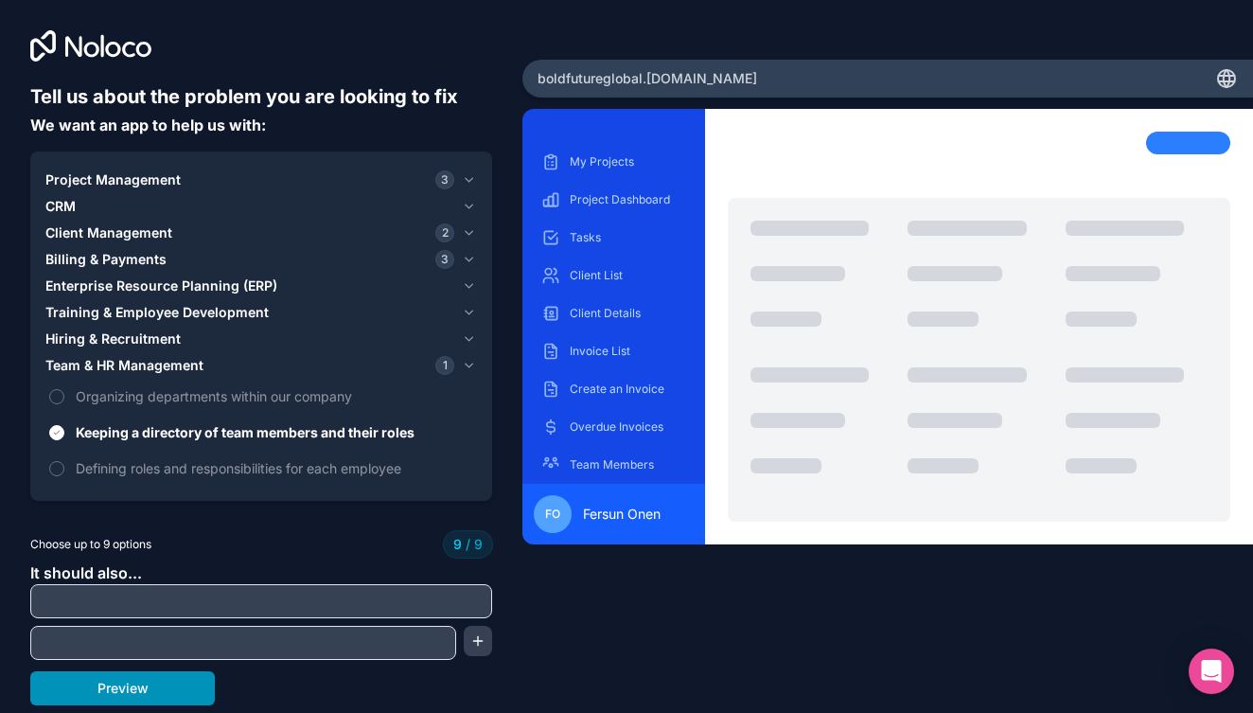
click at [161, 694] on button "Preview" at bounding box center [122, 688] width 185 height 34
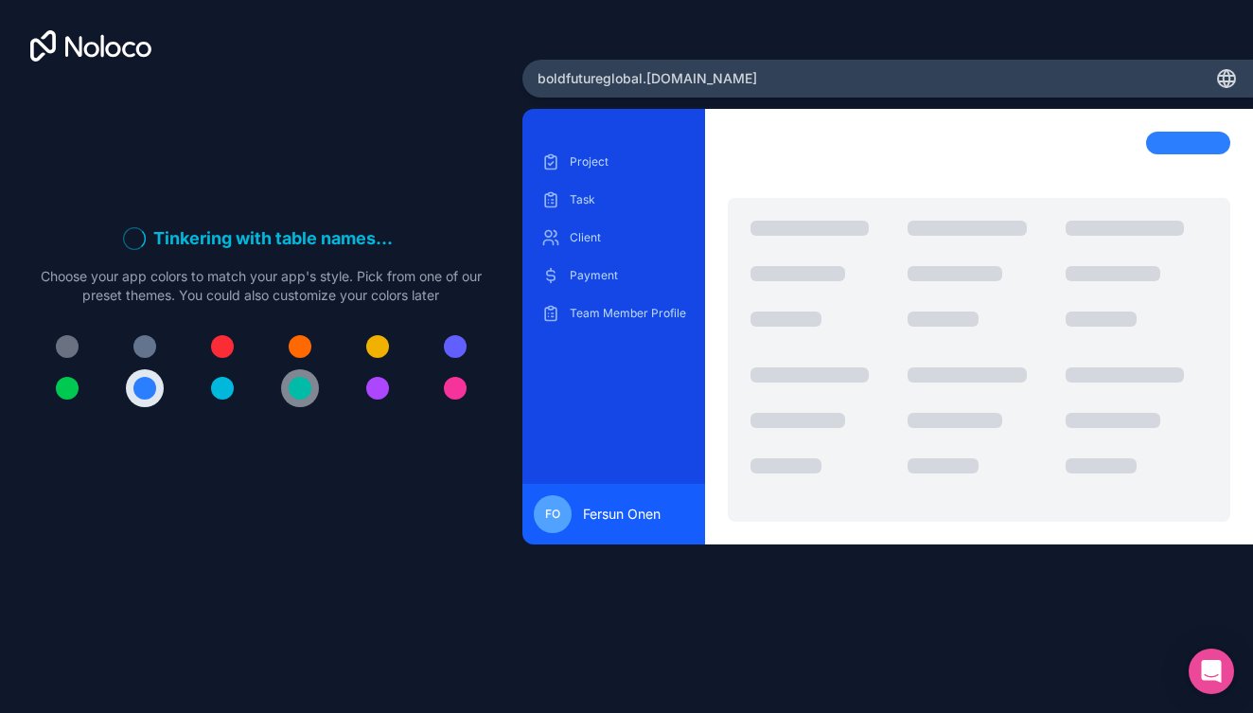
click at [307, 389] on div at bounding box center [300, 388] width 23 height 23
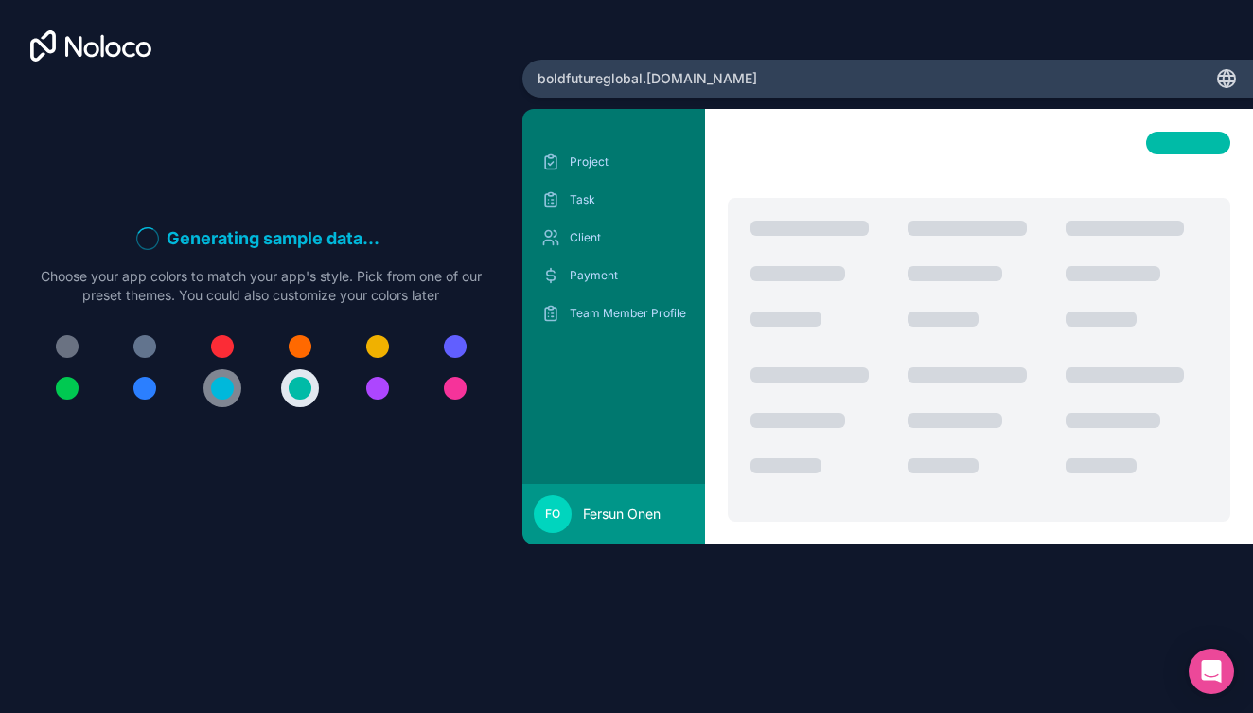
click at [215, 388] on div at bounding box center [222, 388] width 23 height 23
